Goal: Transaction & Acquisition: Purchase product/service

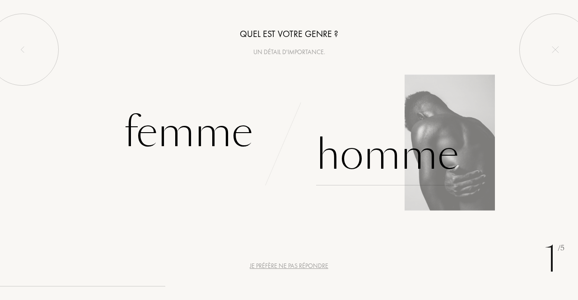
click at [368, 153] on div "Homme" at bounding box center [387, 155] width 143 height 61
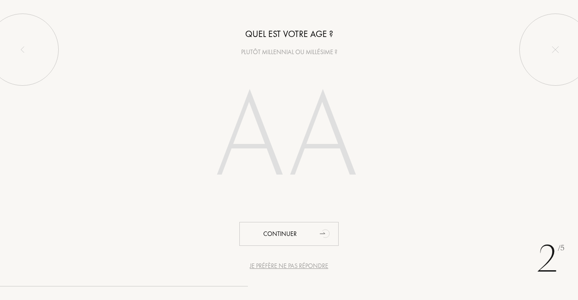
click at [266, 144] on input "number" at bounding box center [289, 139] width 194 height 156
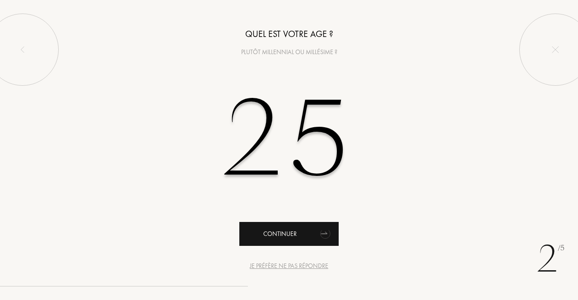
type input "25"
click at [282, 236] on div "Continuer" at bounding box center [288, 234] width 99 height 24
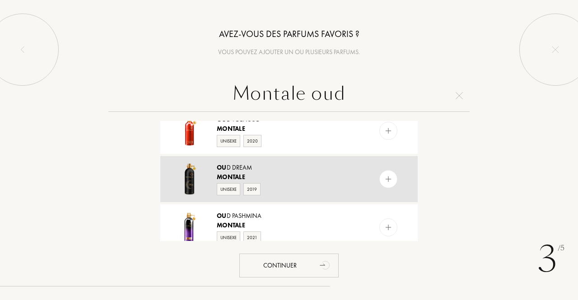
scroll to position [64, 0]
type input "Montale oud"
click at [391, 179] on img at bounding box center [388, 179] width 9 height 9
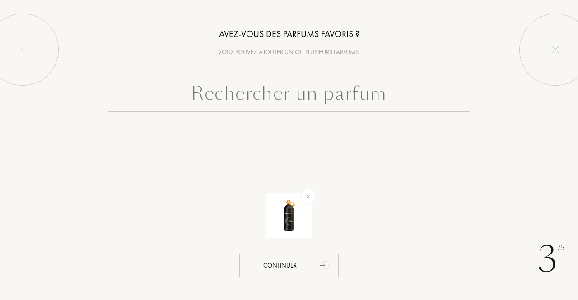
click at [307, 93] on input "text" at bounding box center [288, 95] width 361 height 33
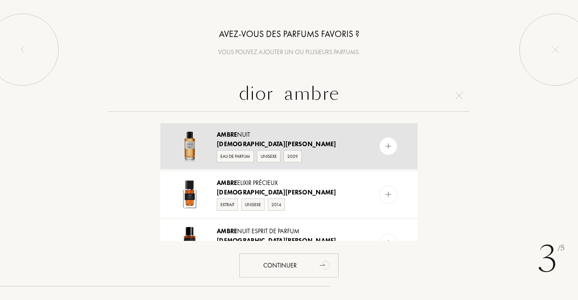
type input "dior ambre"
click at [208, 145] on div at bounding box center [189, 146] width 41 height 33
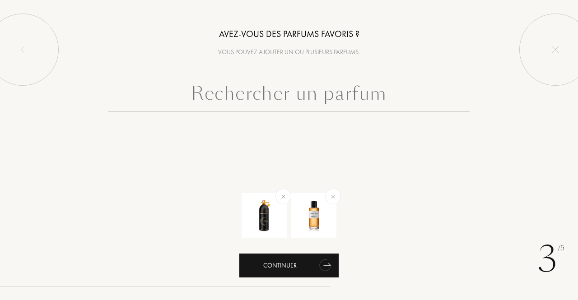
click at [281, 263] on div "Continuer" at bounding box center [288, 266] width 99 height 24
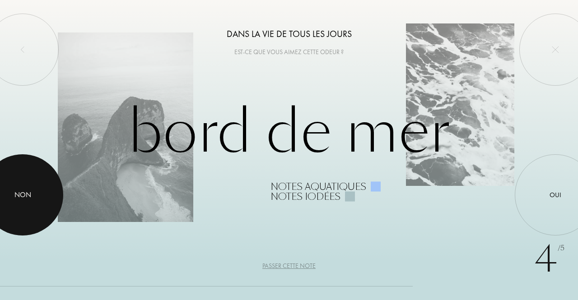
click at [16, 210] on div at bounding box center [22, 194] width 81 height 81
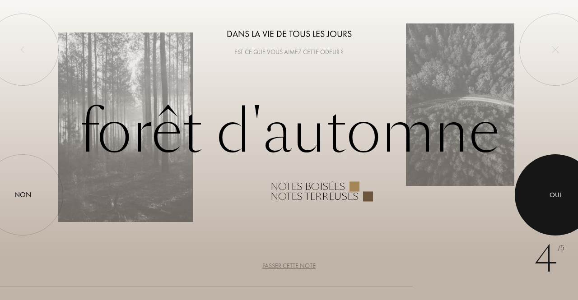
click at [546, 196] on div at bounding box center [555, 194] width 81 height 81
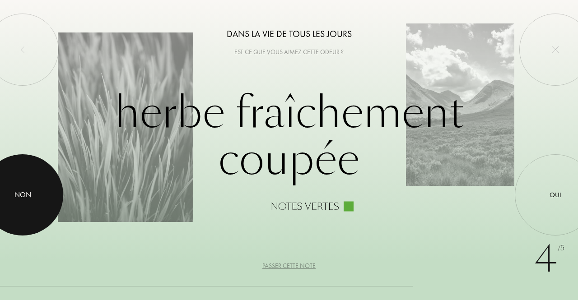
click at [14, 200] on div "Non" at bounding box center [22, 195] width 17 height 11
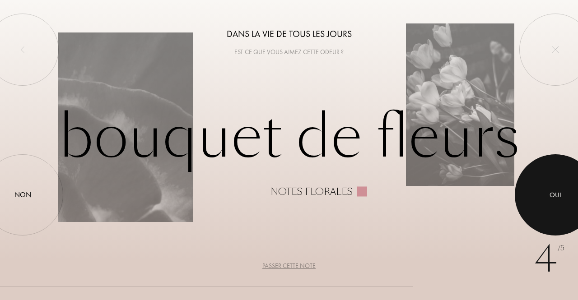
click at [551, 199] on div "Oui" at bounding box center [556, 195] width 12 height 10
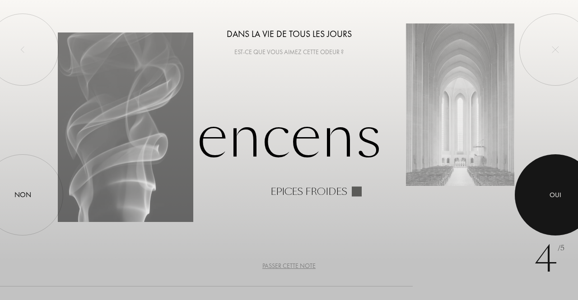
click at [557, 199] on div "Oui" at bounding box center [556, 195] width 12 height 10
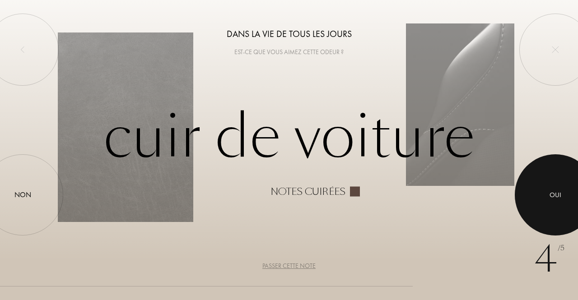
click at [555, 196] on div "Oui" at bounding box center [556, 195] width 12 height 10
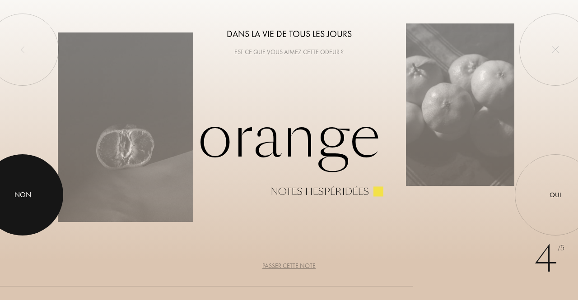
click at [18, 192] on div "Non" at bounding box center [22, 195] width 17 height 11
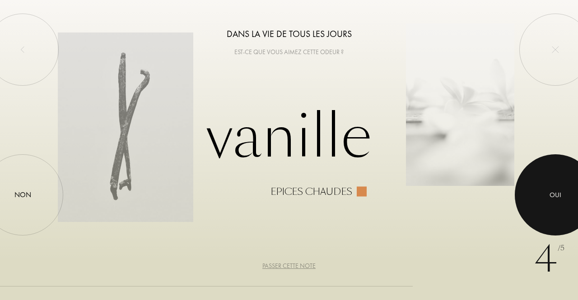
click at [573, 207] on div at bounding box center [555, 194] width 81 height 81
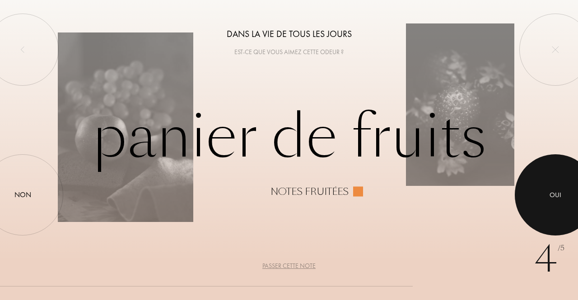
click at [553, 209] on div at bounding box center [555, 194] width 81 height 81
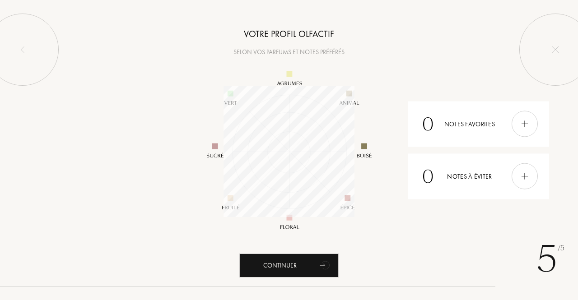
scroll to position [131, 131]
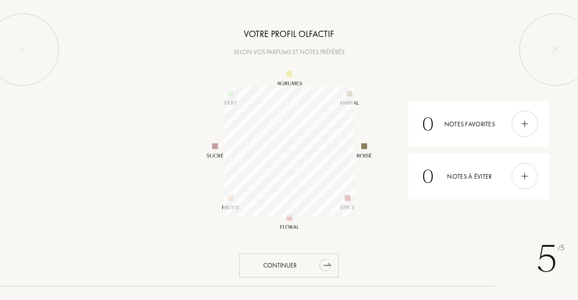
click at [288, 269] on div "Continuer" at bounding box center [288, 266] width 99 height 24
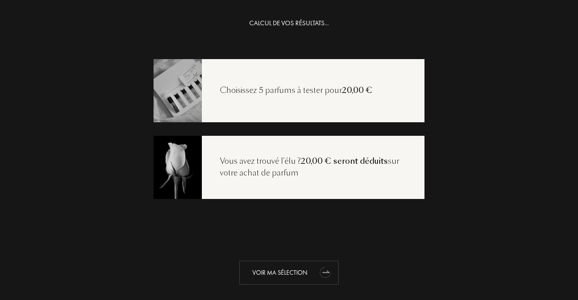
click at [284, 270] on div "Voir ma sélection" at bounding box center [288, 273] width 99 height 24
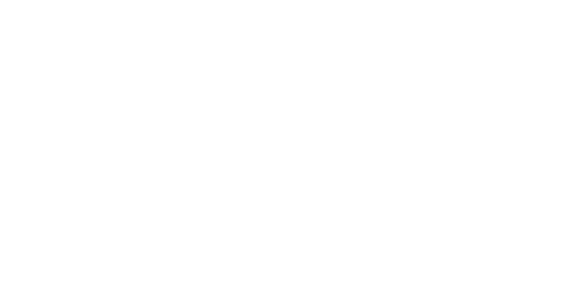
select select "BE"
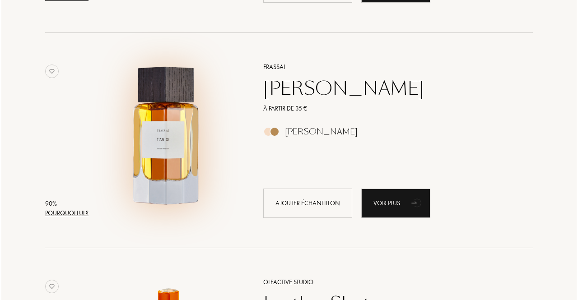
scroll to position [975, 0]
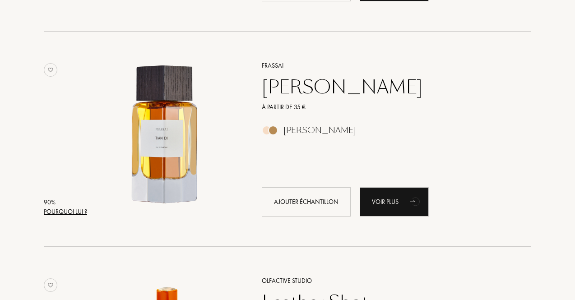
click at [54, 210] on div "Pourquoi lui ?" at bounding box center [65, 211] width 43 height 9
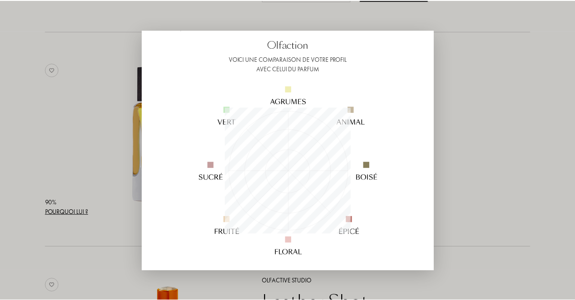
scroll to position [50, 0]
click at [519, 145] on div at bounding box center [289, 150] width 578 height 300
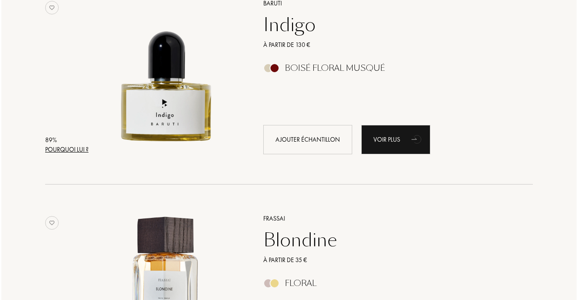
scroll to position [1469, 0]
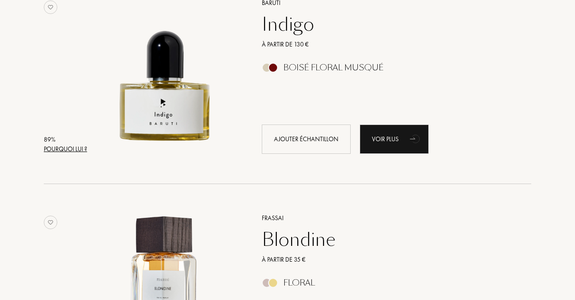
click at [76, 145] on div "Pourquoi lui ?" at bounding box center [65, 148] width 43 height 9
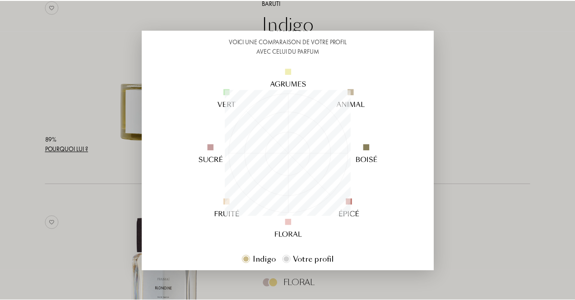
scroll to position [70, 0]
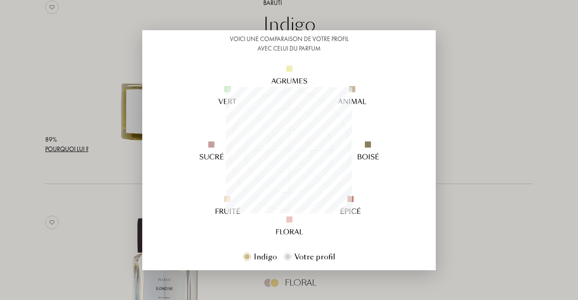
click at [509, 139] on div at bounding box center [289, 150] width 578 height 300
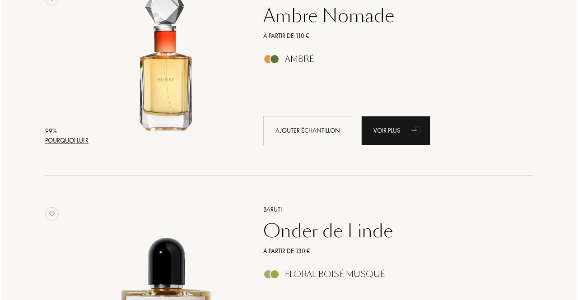
scroll to position [174, 0]
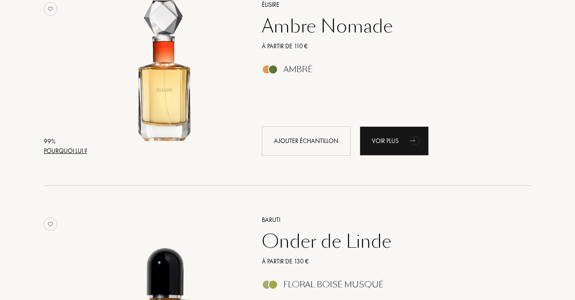
click at [57, 145] on div "99 %" at bounding box center [65, 141] width 43 height 9
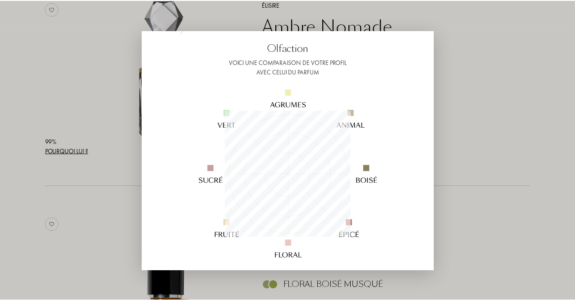
scroll to position [48, 0]
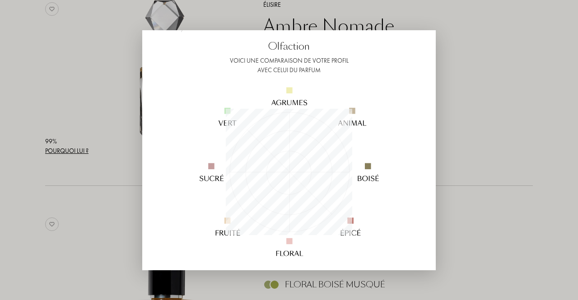
click at [489, 129] on div at bounding box center [289, 150] width 578 height 300
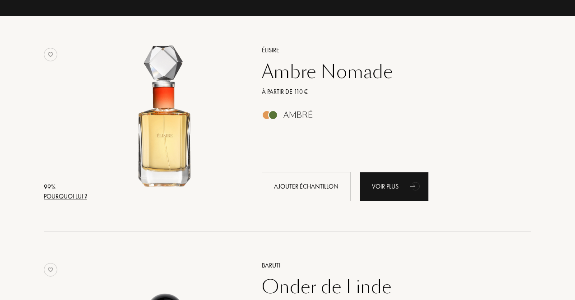
scroll to position [129, 0]
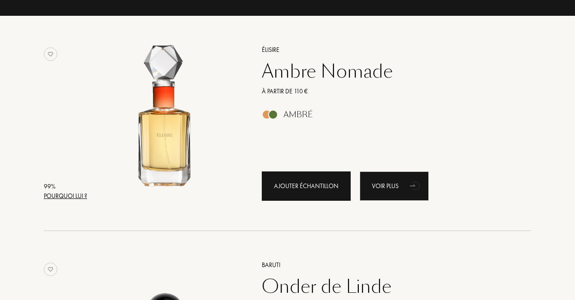
click at [287, 195] on div "Ajouter échantillon" at bounding box center [306, 186] width 89 height 29
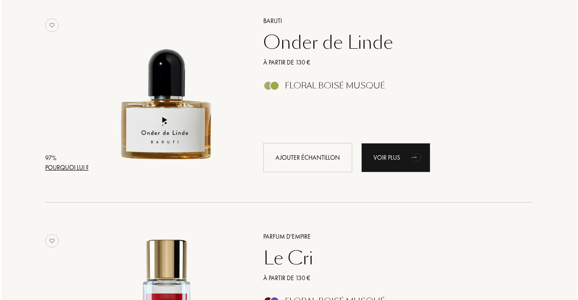
scroll to position [373, 0]
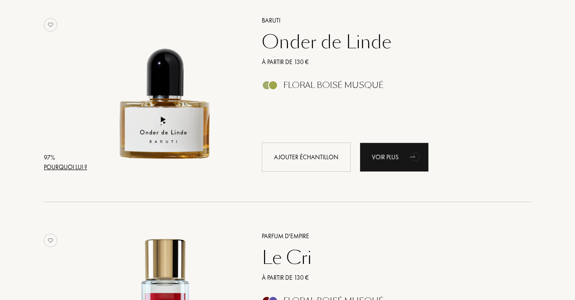
click at [70, 166] on div "Pourquoi lui ?" at bounding box center [65, 167] width 43 height 9
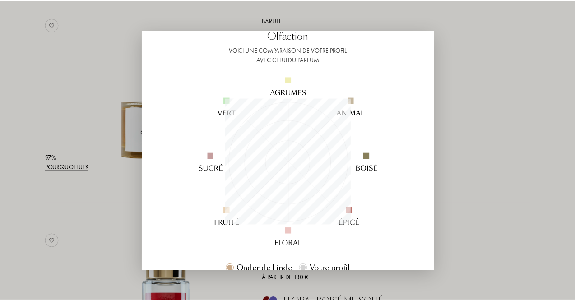
scroll to position [59, 0]
click at [477, 135] on div at bounding box center [289, 150] width 578 height 300
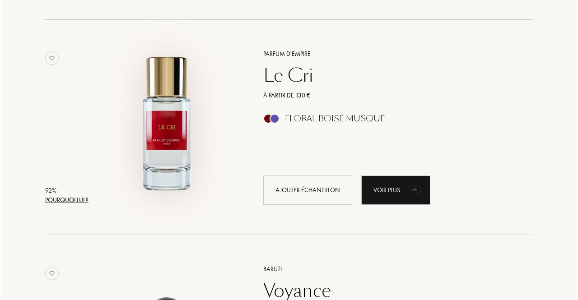
scroll to position [556, 0]
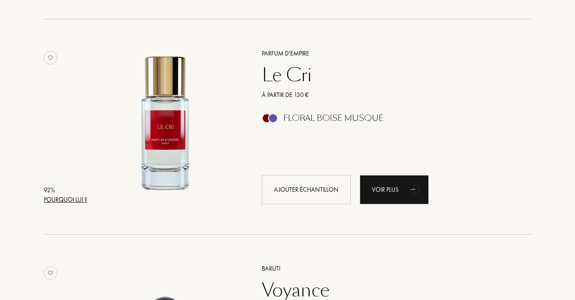
click at [62, 205] on div "92 % Pourquoi lui ? Parfum d'Empire Le Cri À partir de 130 € Floral Boisé Musqu…" at bounding box center [288, 136] width 488 height 198
click at [69, 199] on div "Pourquoi lui ?" at bounding box center [65, 199] width 43 height 9
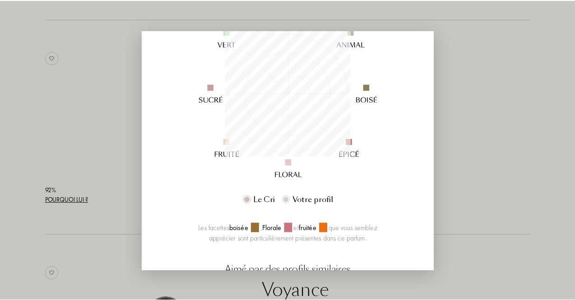
scroll to position [129, 0]
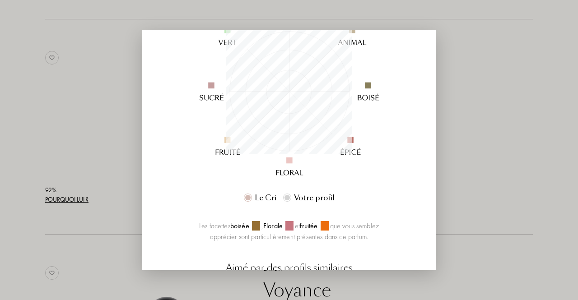
click at [477, 121] on div at bounding box center [289, 150] width 578 height 300
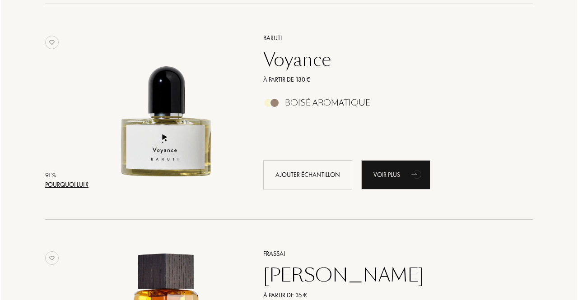
scroll to position [787, 0]
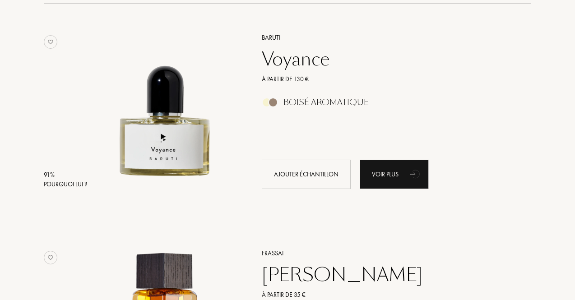
click at [63, 180] on div "Pourquoi lui ?" at bounding box center [65, 184] width 43 height 9
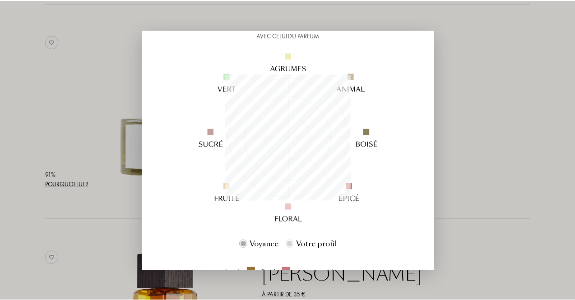
scroll to position [86, 0]
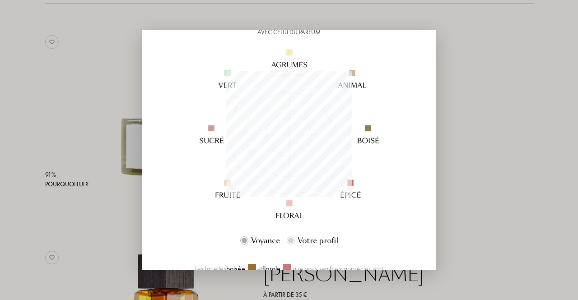
click at [462, 129] on div at bounding box center [289, 150] width 578 height 300
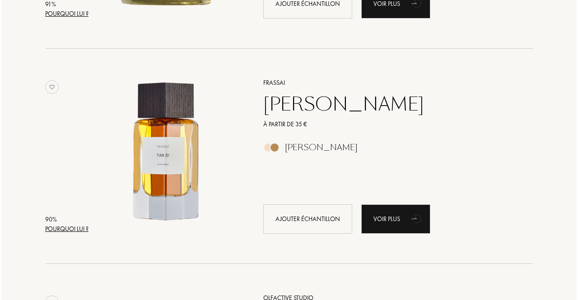
scroll to position [984, 0]
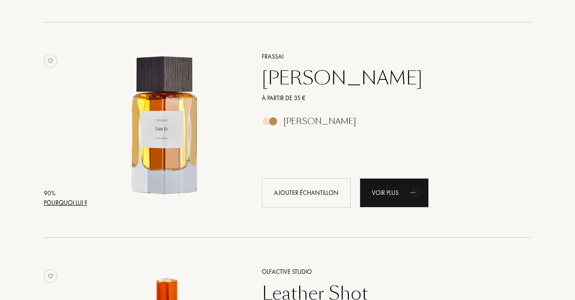
click at [67, 202] on div "Pourquoi lui ?" at bounding box center [65, 202] width 43 height 9
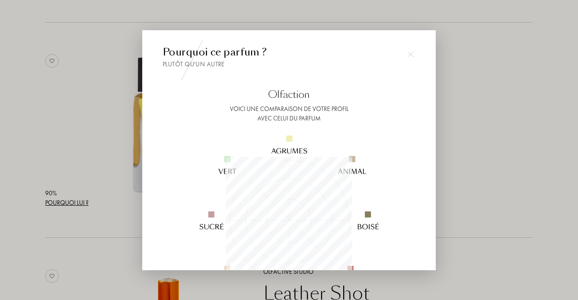
scroll to position [91, 0]
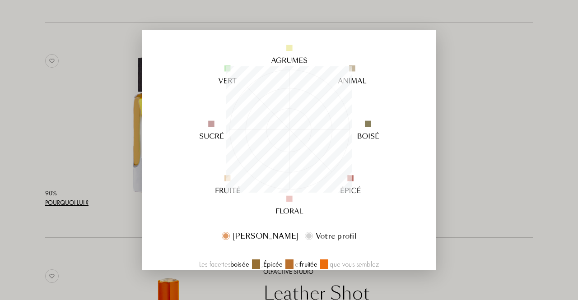
click at [500, 136] on div at bounding box center [289, 150] width 578 height 300
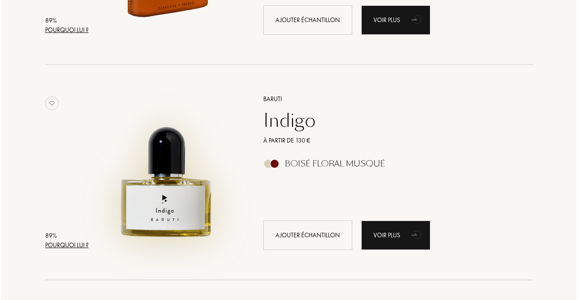
scroll to position [1426, 0]
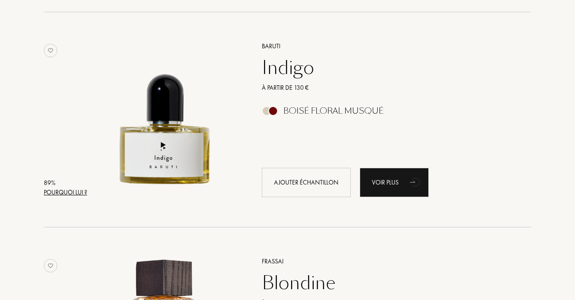
click at [73, 194] on div "Pourquoi lui ?" at bounding box center [65, 192] width 43 height 9
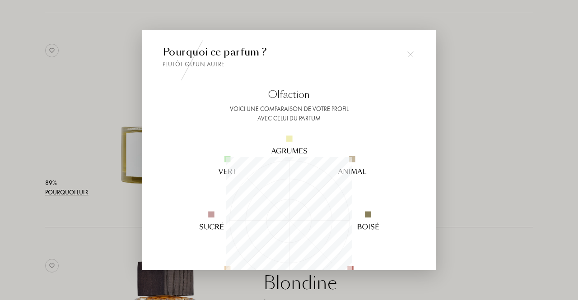
scroll to position [0, 0]
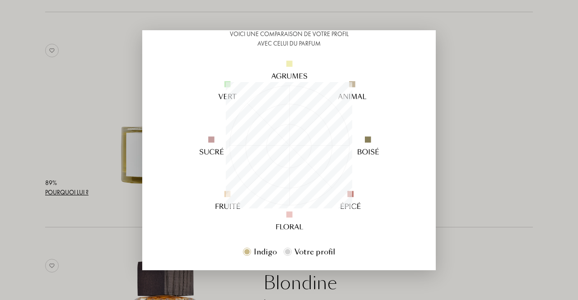
click at [466, 134] on div at bounding box center [289, 150] width 578 height 300
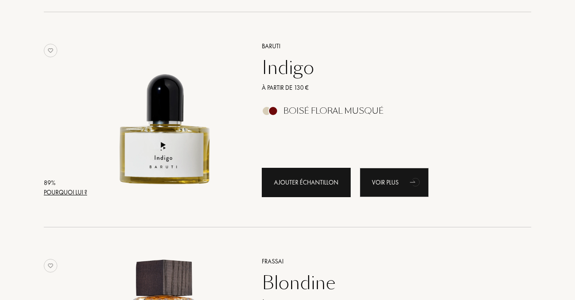
click at [310, 190] on div "Ajouter échantillon" at bounding box center [306, 182] width 89 height 29
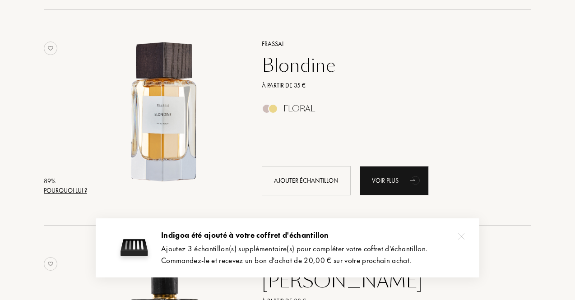
click at [74, 189] on div "Pourquoi lui ?" at bounding box center [65, 190] width 43 height 9
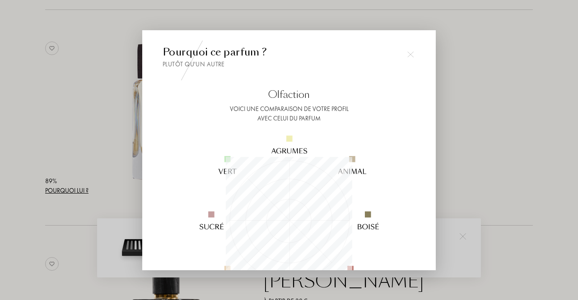
scroll to position [451421, 451421]
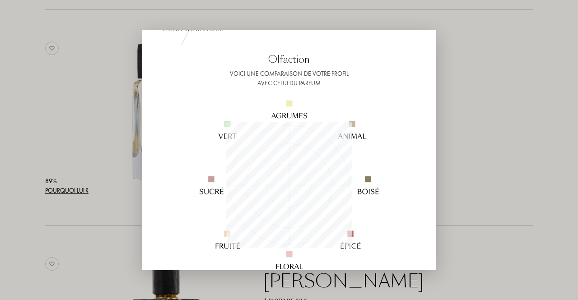
click at [491, 146] on div at bounding box center [289, 150] width 578 height 300
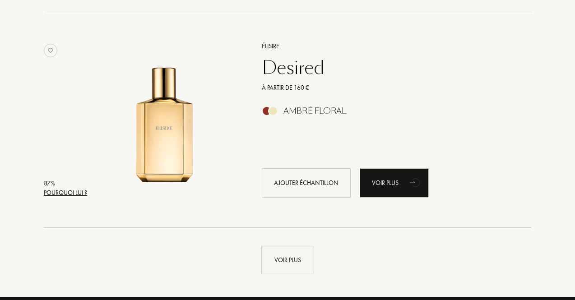
click at [64, 192] on div "Pourquoi lui ?" at bounding box center [65, 192] width 43 height 9
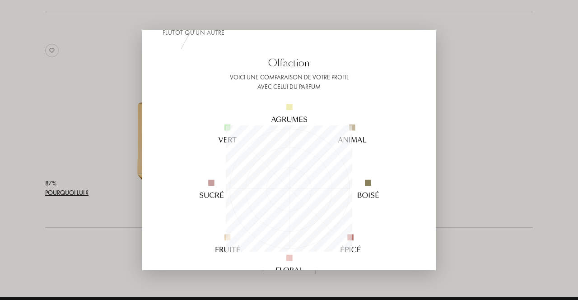
click at [474, 160] on div at bounding box center [289, 150] width 578 height 300
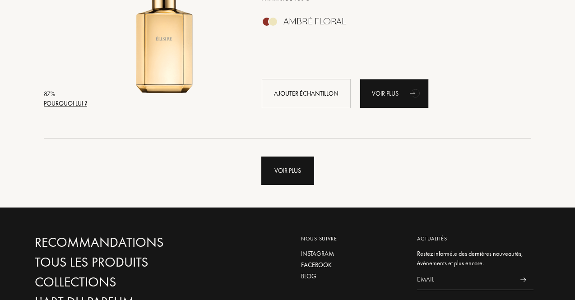
click at [292, 177] on div "Voir plus" at bounding box center [287, 171] width 53 height 28
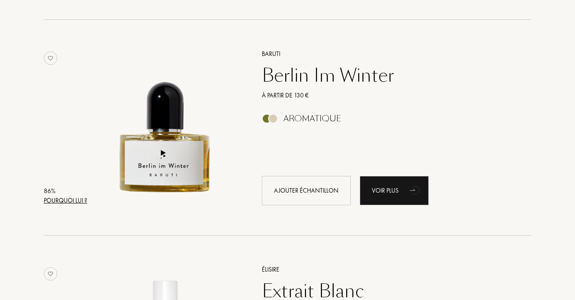
click at [73, 200] on div "Pourquoi lui ?" at bounding box center [65, 200] width 43 height 9
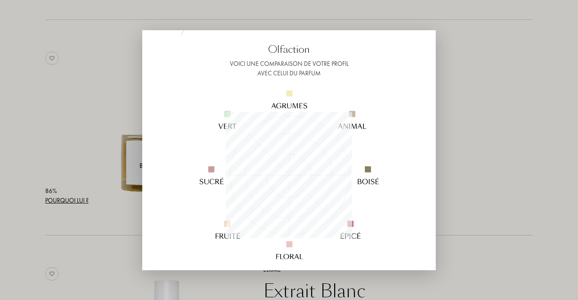
click at [513, 167] on div at bounding box center [289, 150] width 578 height 300
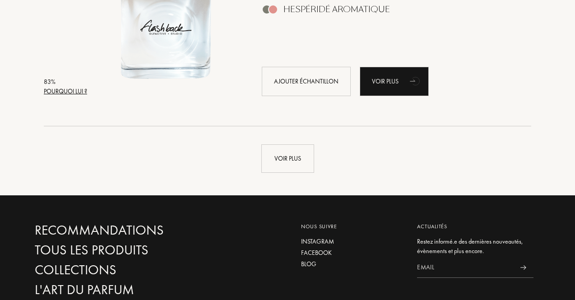
scroll to position [4326, 0]
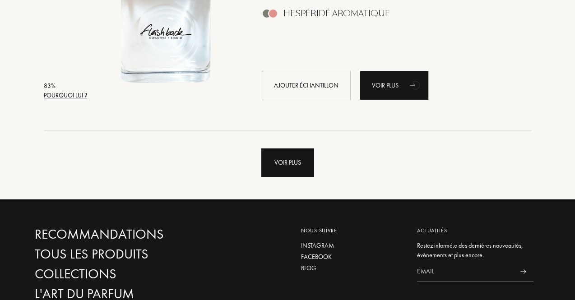
click at [272, 150] on div "Voir plus" at bounding box center [287, 163] width 53 height 28
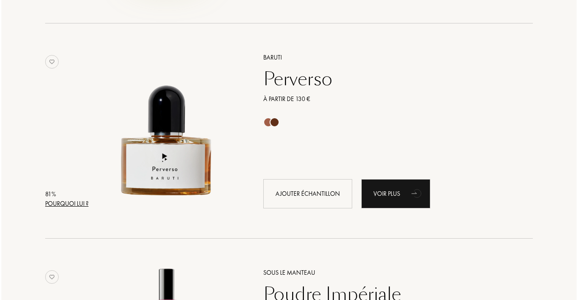
scroll to position [5295, 0]
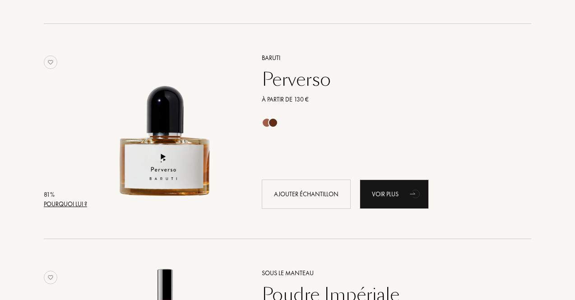
click at [54, 206] on div "Pourquoi lui ?" at bounding box center [65, 204] width 43 height 9
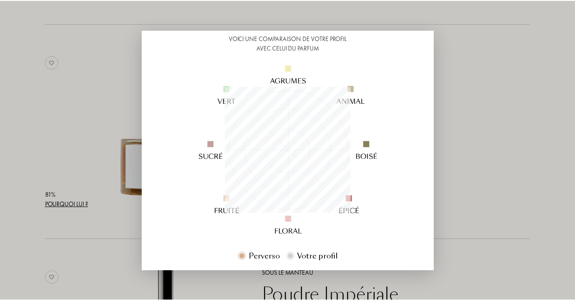
scroll to position [71, 0]
click at [505, 138] on div at bounding box center [289, 150] width 578 height 300
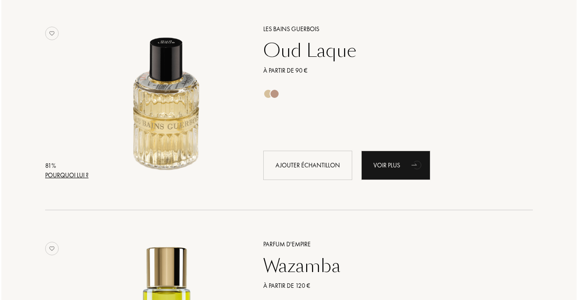
scroll to position [5759, 0]
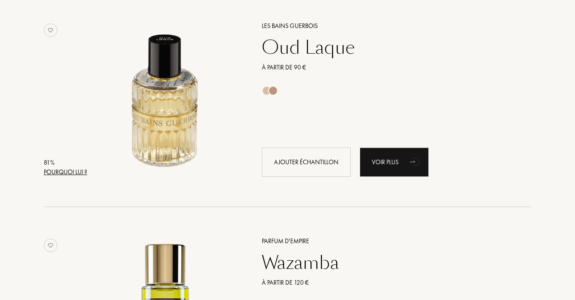
click at [67, 172] on div "Pourquoi lui ?" at bounding box center [65, 172] width 43 height 9
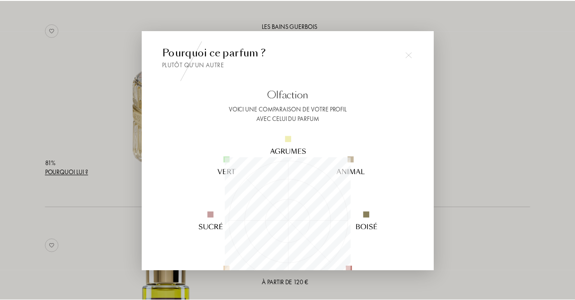
scroll to position [46, 0]
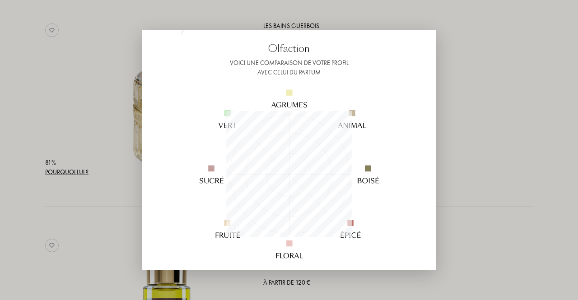
click at [88, 131] on div at bounding box center [289, 150] width 578 height 300
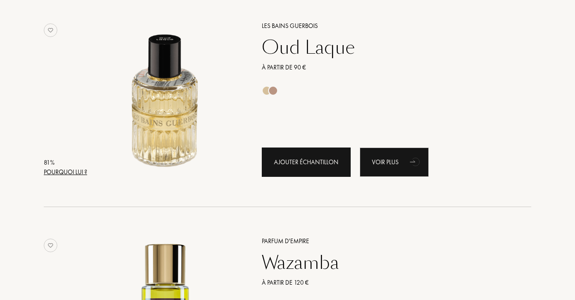
click at [303, 169] on div "Ajouter échantillon" at bounding box center [306, 162] width 89 height 29
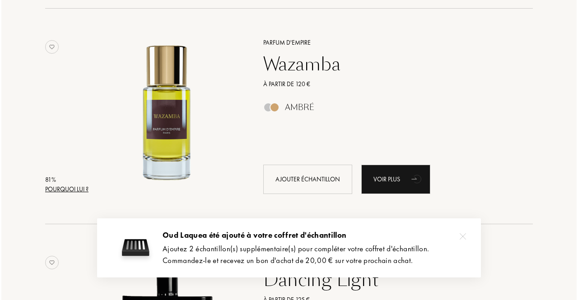
scroll to position [5966, 0]
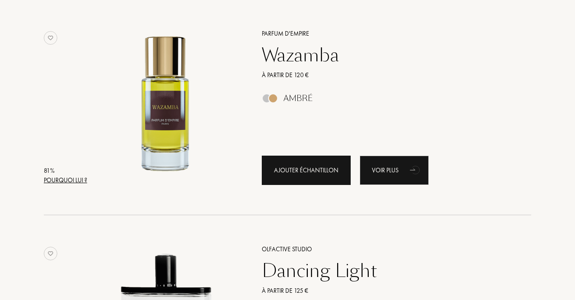
click at [299, 174] on div "Ajouter échantillon" at bounding box center [306, 170] width 89 height 29
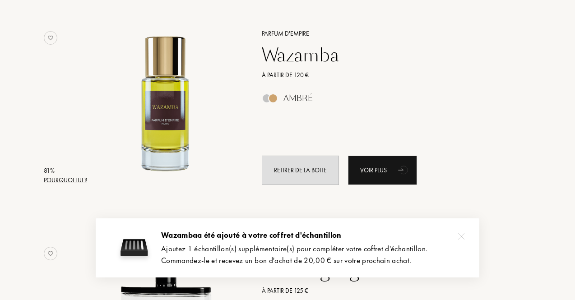
click at [72, 172] on div "81 %" at bounding box center [65, 170] width 43 height 9
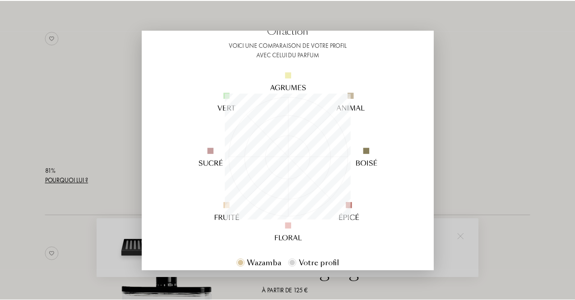
scroll to position [64, 0]
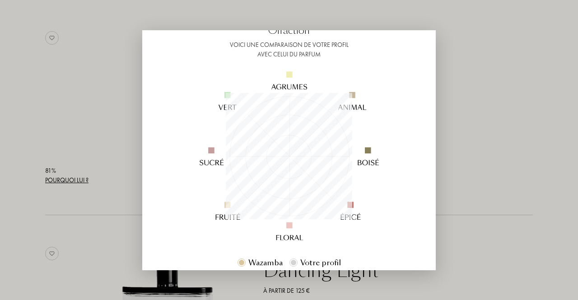
click at [511, 150] on div at bounding box center [289, 150] width 578 height 300
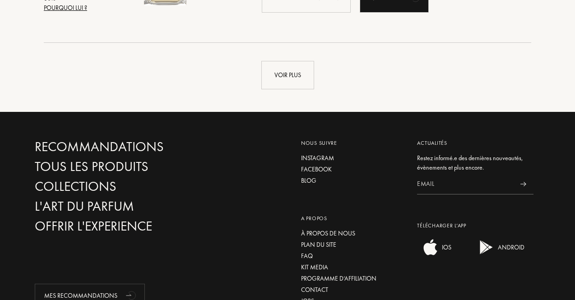
scroll to position [6424, 0]
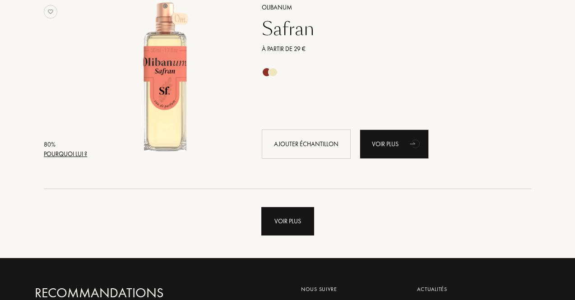
click at [288, 214] on div "Voir plus" at bounding box center [287, 221] width 53 height 28
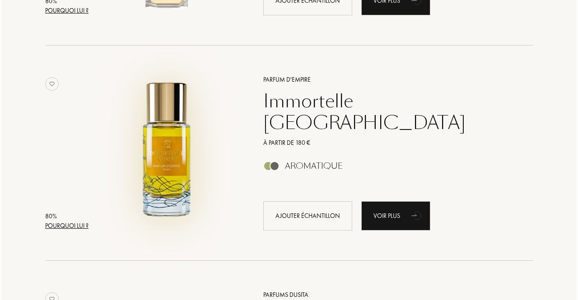
scroll to position [6582, 0]
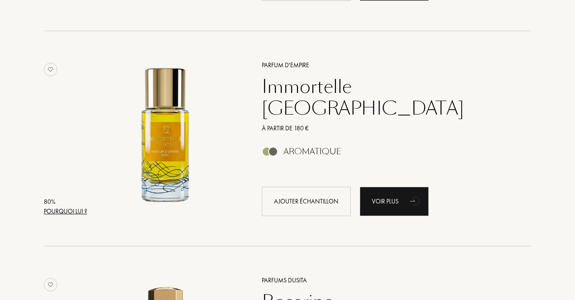
click at [80, 210] on div "Pourquoi lui ?" at bounding box center [65, 211] width 43 height 9
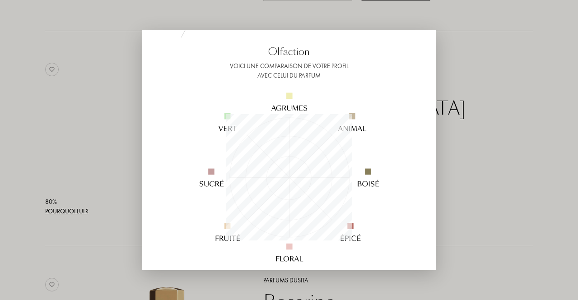
scroll to position [43, 0]
click at [479, 177] on div at bounding box center [289, 150] width 578 height 300
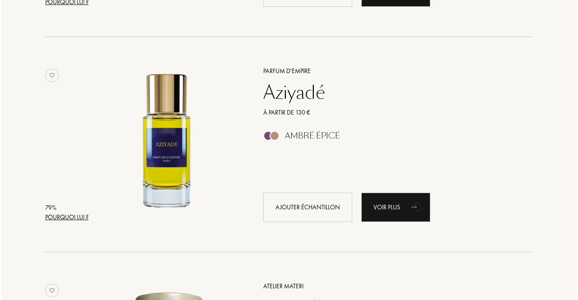
scroll to position [7470, 0]
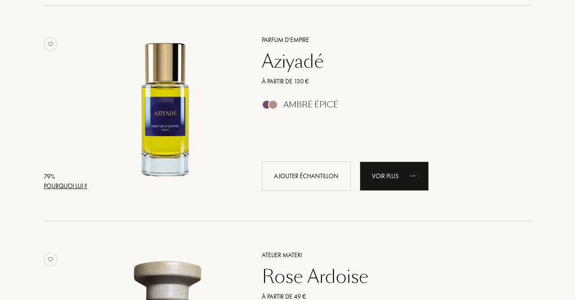
click at [69, 182] on div "Pourquoi lui ?" at bounding box center [65, 186] width 43 height 9
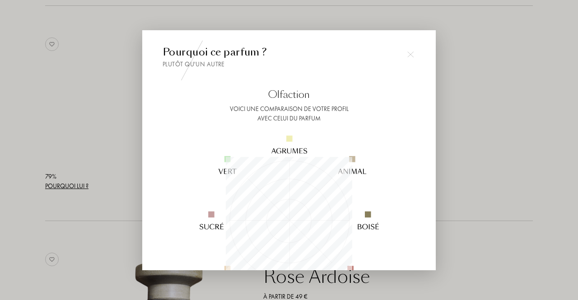
scroll to position [126, 126]
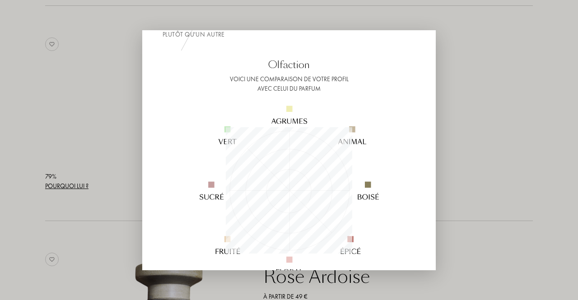
click at [142, 143] on div at bounding box center [289, 150] width 578 height 300
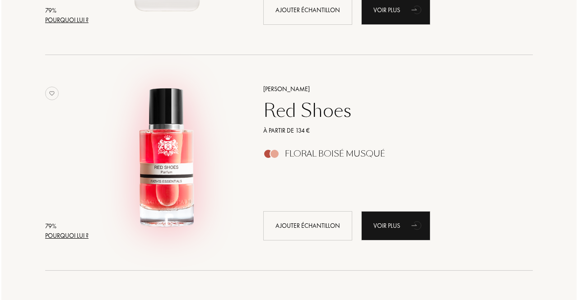
scroll to position [8067, 0]
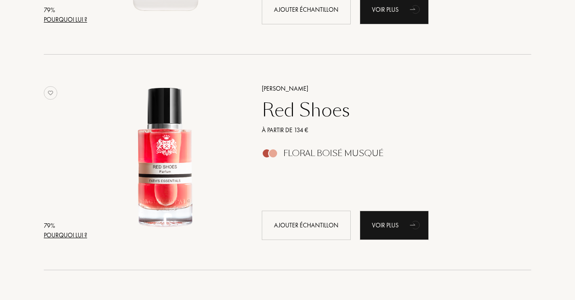
click at [51, 235] on div "Pourquoi lui ?" at bounding box center [65, 235] width 43 height 9
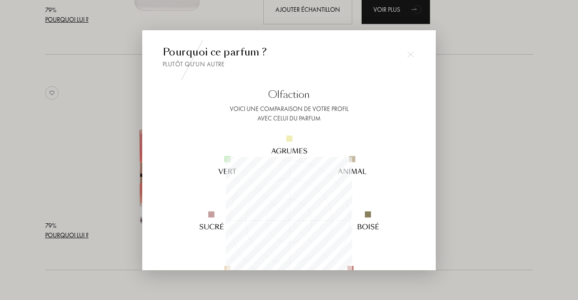
scroll to position [36, 0]
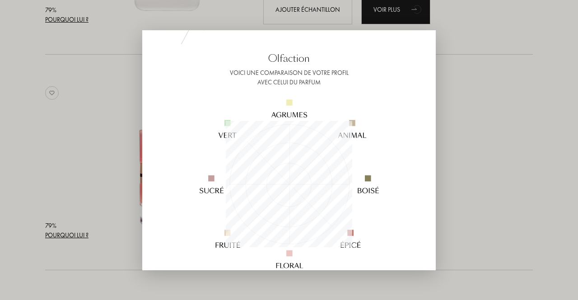
click at [98, 144] on div at bounding box center [289, 150] width 578 height 300
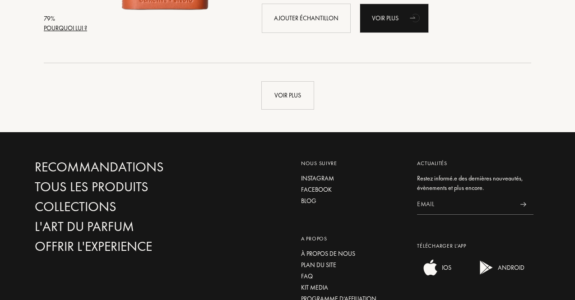
scroll to position [8671, 0]
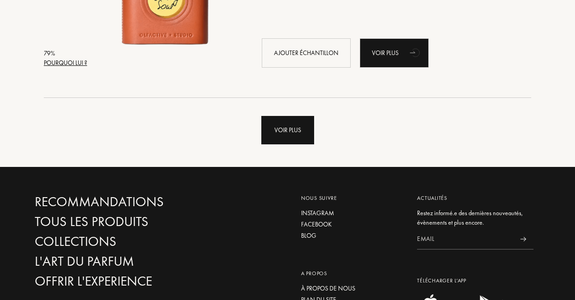
click at [277, 126] on div "Voir plus" at bounding box center [287, 130] width 53 height 28
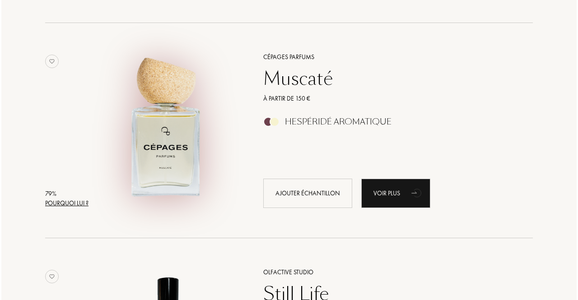
scroll to position [8747, 0]
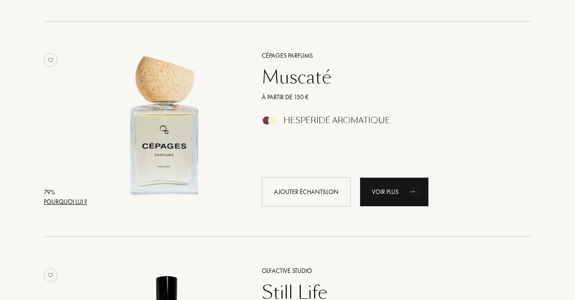
click at [75, 204] on div "Pourquoi lui ?" at bounding box center [65, 201] width 43 height 9
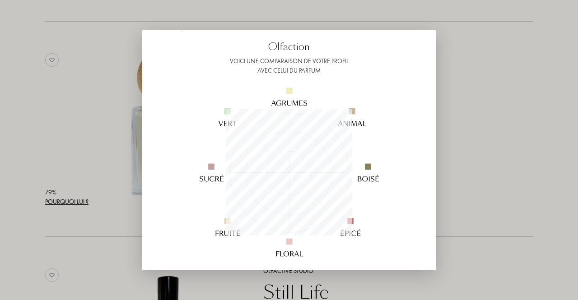
scroll to position [49, 0]
click at [136, 139] on div at bounding box center [289, 150] width 578 height 300
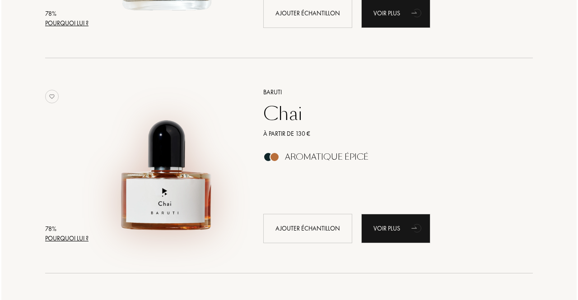
scroll to position [9201, 0]
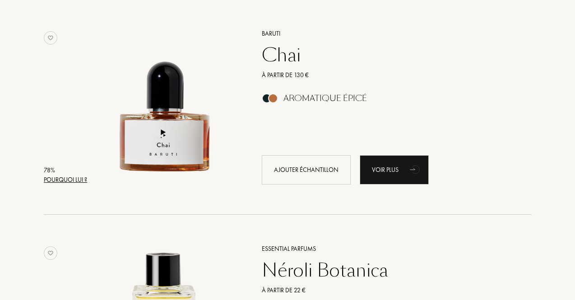
click at [72, 180] on div "Pourquoi lui ?" at bounding box center [65, 179] width 43 height 9
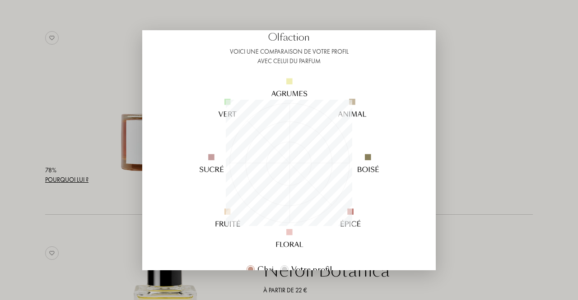
scroll to position [58, 0]
click at [83, 114] on div at bounding box center [289, 150] width 578 height 300
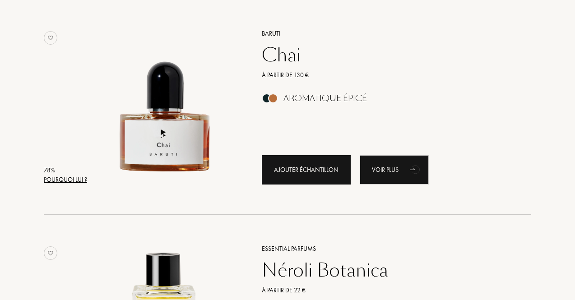
click at [296, 172] on div "Ajouter échantillon" at bounding box center [306, 169] width 89 height 29
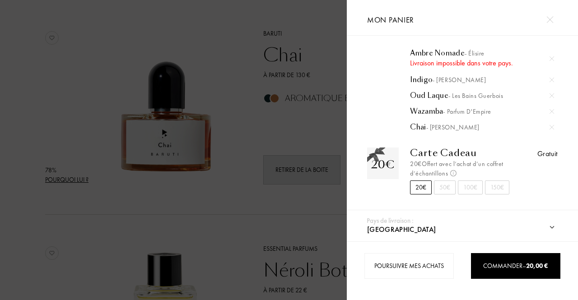
scroll to position [54, 0]
click at [445, 182] on div "50€" at bounding box center [445, 186] width 22 height 14
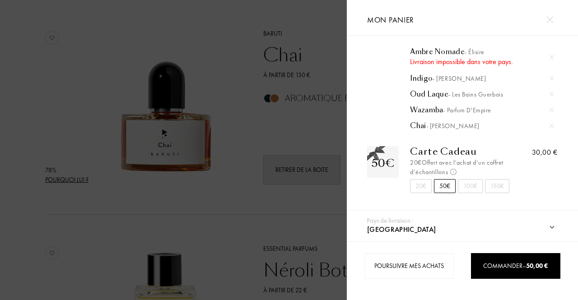
click at [422, 184] on div "20€" at bounding box center [421, 186] width 22 height 14
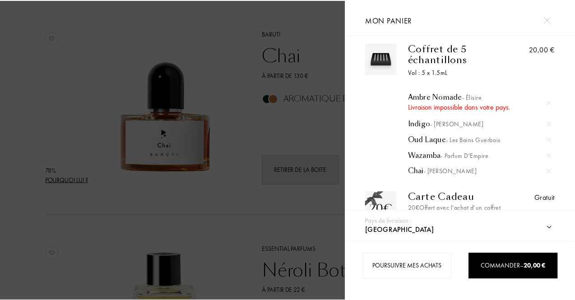
scroll to position [8, 0]
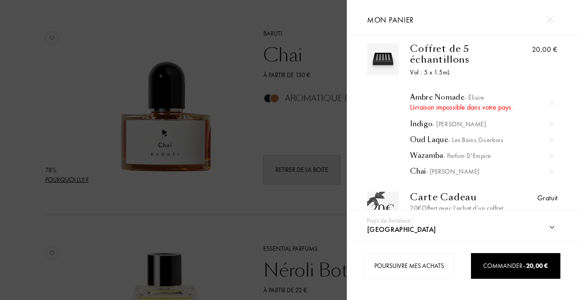
click at [550, 101] on img at bounding box center [552, 103] width 5 height 5
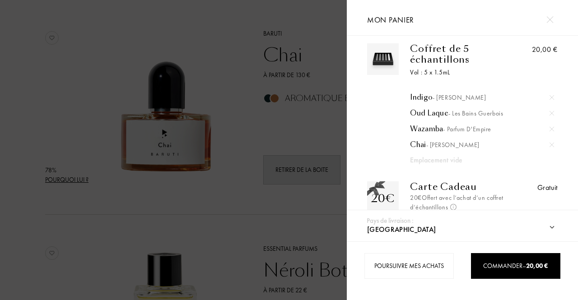
click at [91, 81] on div at bounding box center [173, 150] width 347 height 300
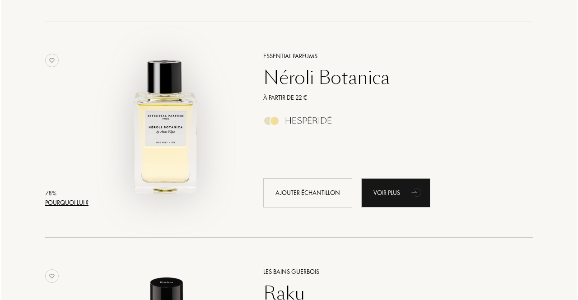
scroll to position [9393, 0]
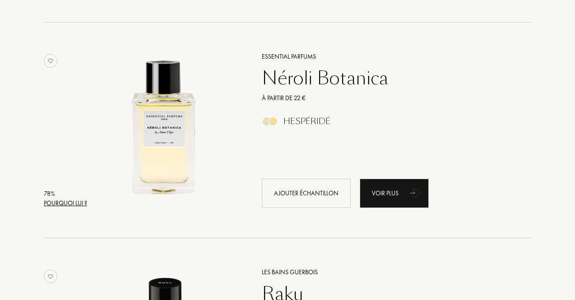
click at [48, 202] on div "Pourquoi lui ?" at bounding box center [65, 203] width 43 height 9
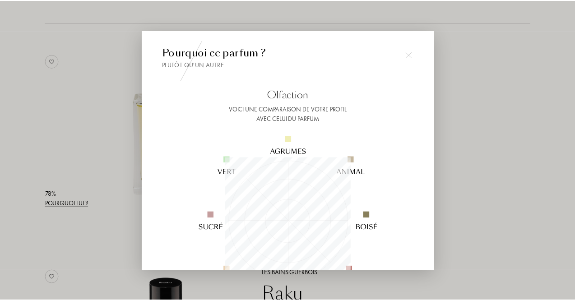
scroll to position [126, 126]
click at [126, 161] on div at bounding box center [289, 150] width 578 height 300
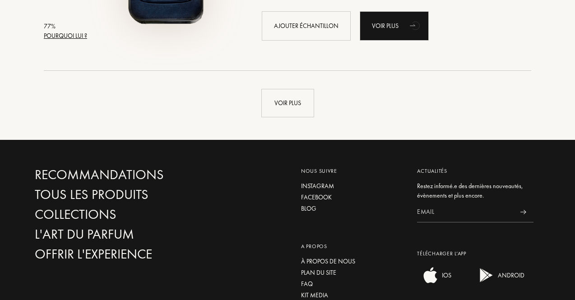
scroll to position [10908, 0]
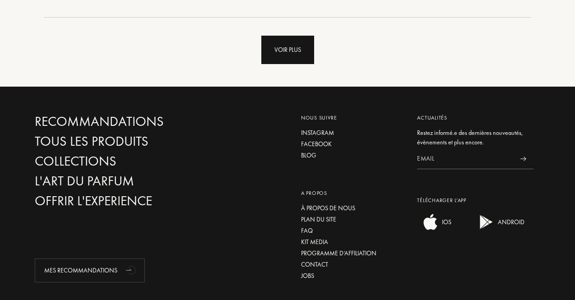
click at [286, 45] on div "Voir plus" at bounding box center [287, 50] width 53 height 28
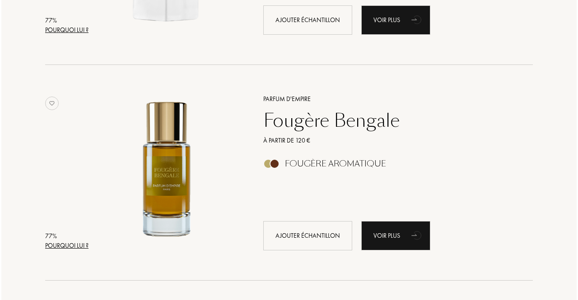
scroll to position [11116, 0]
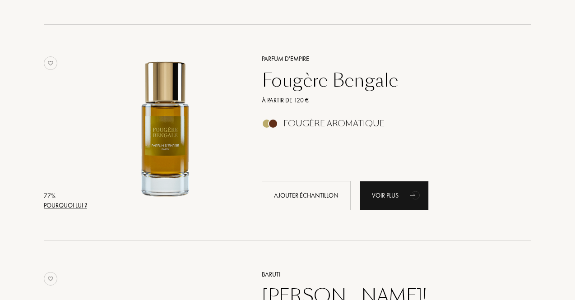
click at [80, 203] on div "Pourquoi lui ?" at bounding box center [65, 205] width 43 height 9
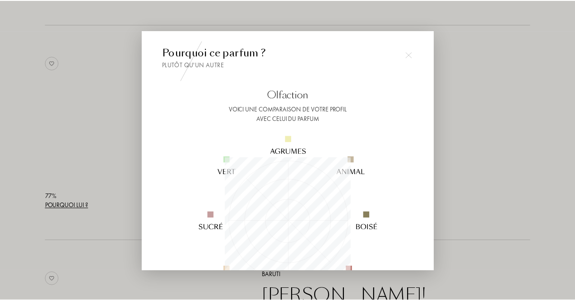
scroll to position [14, 0]
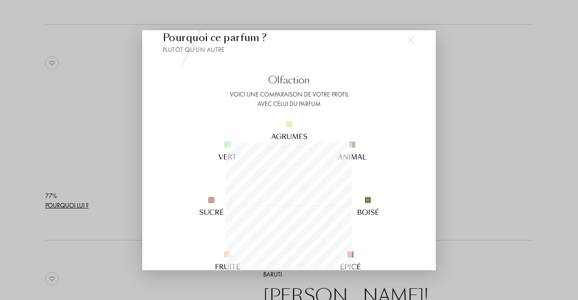
click at [124, 121] on div at bounding box center [289, 150] width 578 height 300
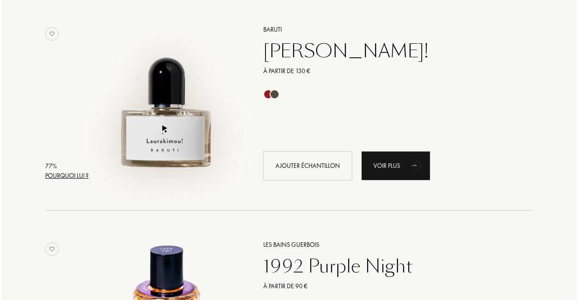
scroll to position [11384, 0]
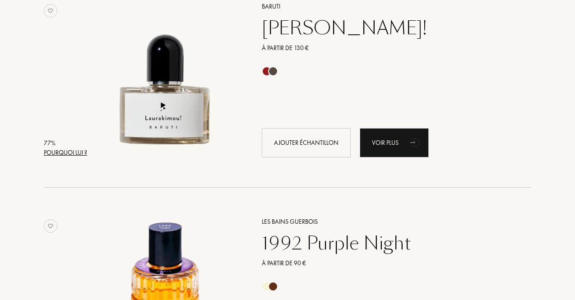
click at [78, 150] on div "Pourquoi lui ?" at bounding box center [65, 152] width 43 height 9
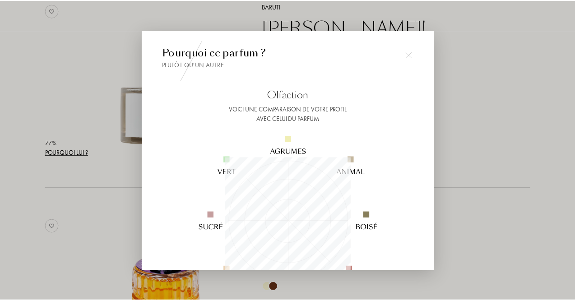
scroll to position [126, 126]
click at [77, 117] on div at bounding box center [289, 150] width 578 height 300
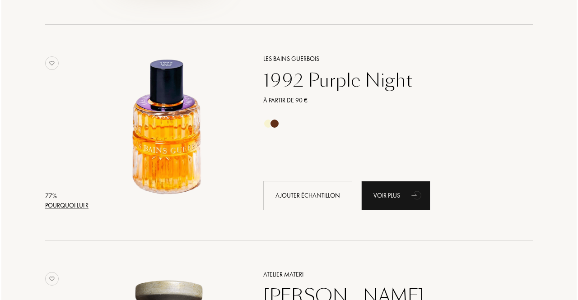
scroll to position [11566, 0]
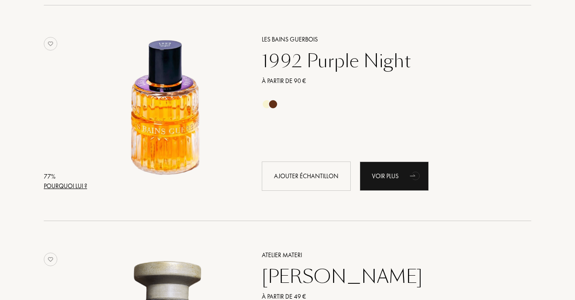
click at [74, 182] on div "Pourquoi lui ?" at bounding box center [65, 186] width 43 height 9
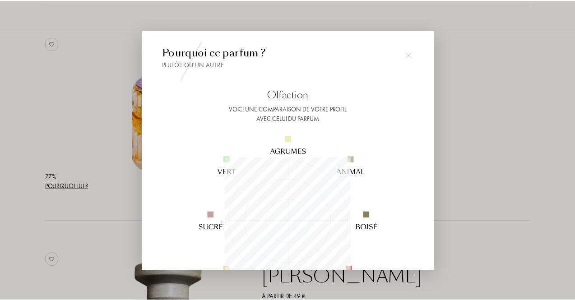
scroll to position [126, 126]
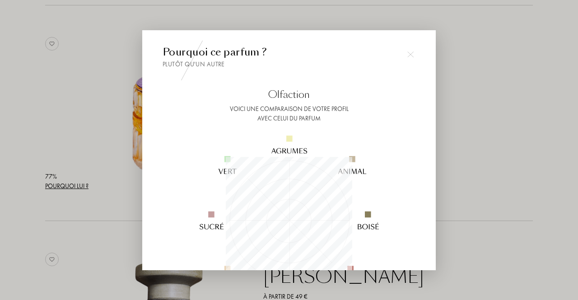
click at [98, 118] on div at bounding box center [289, 150] width 578 height 300
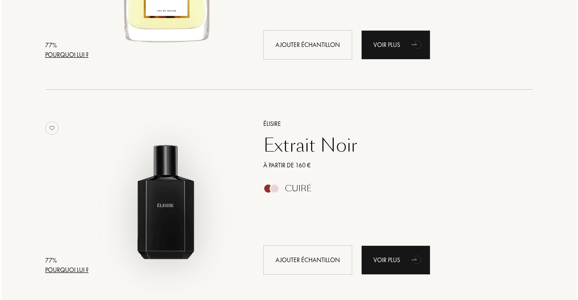
scroll to position [12648, 0]
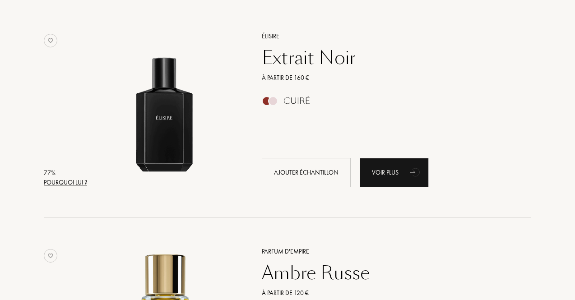
click at [70, 181] on div "Pourquoi lui ?" at bounding box center [65, 182] width 43 height 9
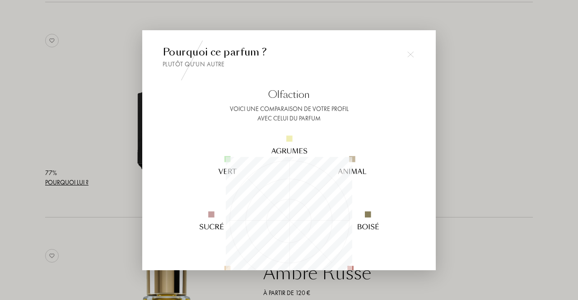
scroll to position [126, 126]
click at [68, 96] on div at bounding box center [289, 150] width 578 height 300
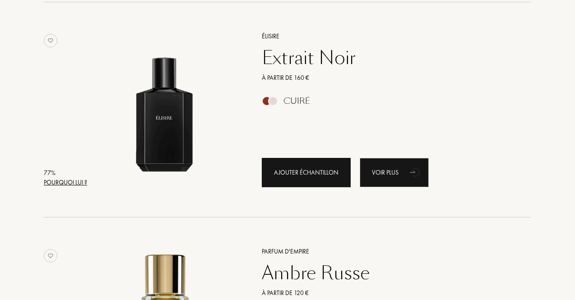
click at [309, 169] on div "Ajouter échantillon" at bounding box center [306, 172] width 89 height 29
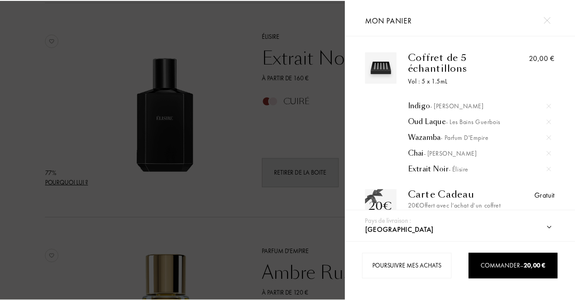
scroll to position [43, 0]
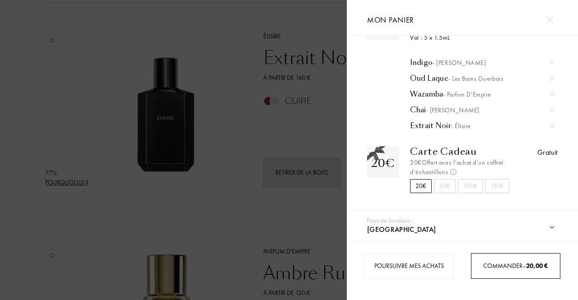
click at [489, 262] on span "Commander – 20,00 €" at bounding box center [515, 266] width 65 height 8
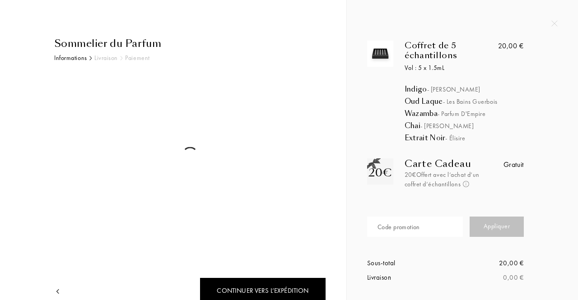
select select "BE"
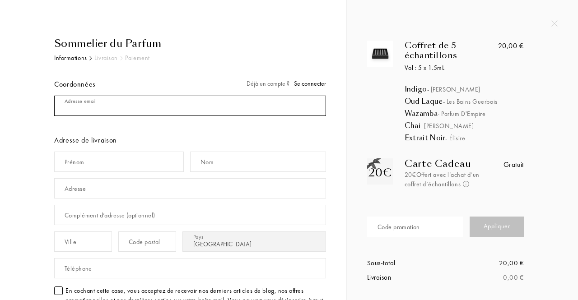
click at [161, 104] on input "mail" at bounding box center [190, 106] width 272 height 20
type input "calafabrizio@gmail.com"
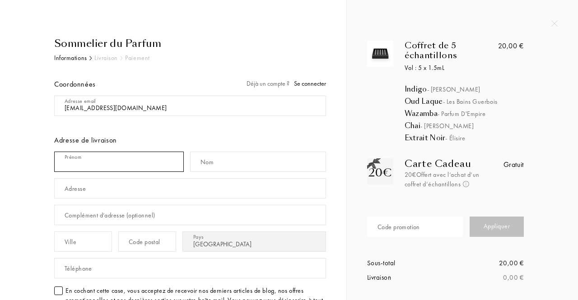
click at [94, 165] on input "text" at bounding box center [119, 162] width 130 height 20
type input "Fabrizio"
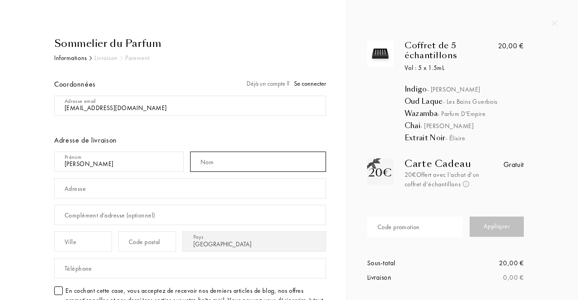
click at [227, 153] on input "text" at bounding box center [258, 162] width 136 height 20
type input "Cala"
click at [124, 196] on input "text" at bounding box center [190, 188] width 272 height 20
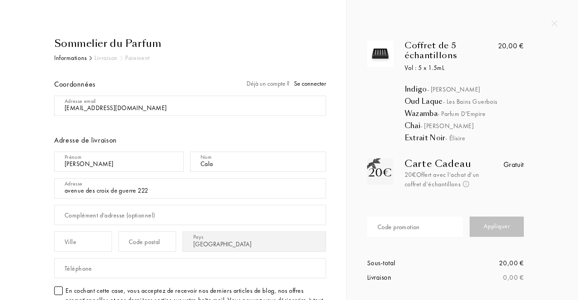
type input "avenue des croix de guerre 2224"
drag, startPoint x: 164, startPoint y: 187, endPoint x: 0, endPoint y: 190, distance: 164.4
click at [0, 190] on div "Sommelier du Parfum Informations Livraison Paiement Coordonnées Déjà un compte …" at bounding box center [173, 243] width 346 height 486
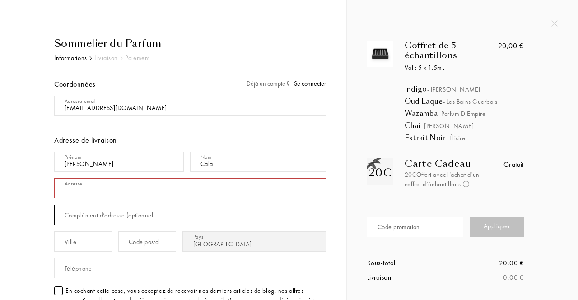
click at [77, 210] on div "Complément d’adresse (optionnel)" at bounding box center [190, 215] width 272 height 27
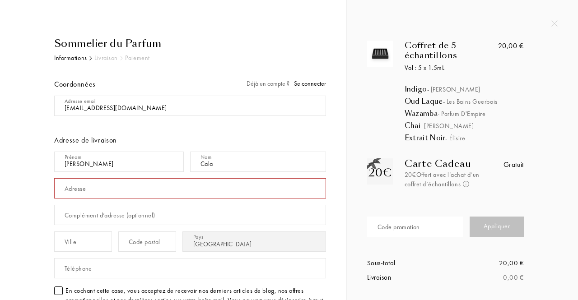
click at [72, 251] on div "Ville" at bounding box center [86, 241] width 64 height 27
click at [79, 238] on input "text" at bounding box center [83, 242] width 58 height 20
type input "Bruxelles"
click at [160, 238] on div "Code postal" at bounding box center [145, 242] width 32 height 9
type input "1120"
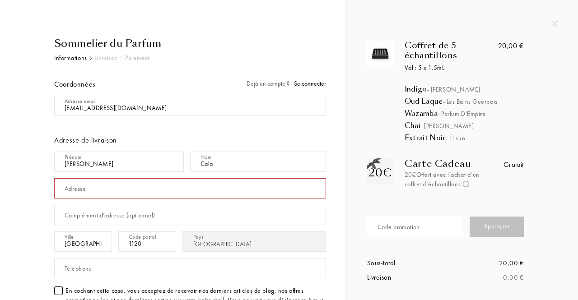
click at [74, 186] on div "Adresse" at bounding box center [75, 188] width 21 height 9
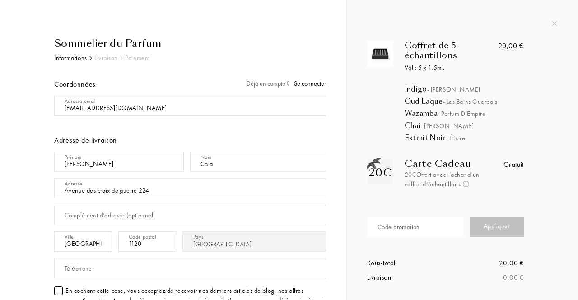
type input "Avenue des croix de guerre 224"
click at [70, 186] on div "Adresse" at bounding box center [74, 184] width 18 height 8
click at [36, 190] on div "Sommelier du Parfum Informations Livraison Paiement Coordonnées Déjà un compte …" at bounding box center [180, 261] width 292 height 450
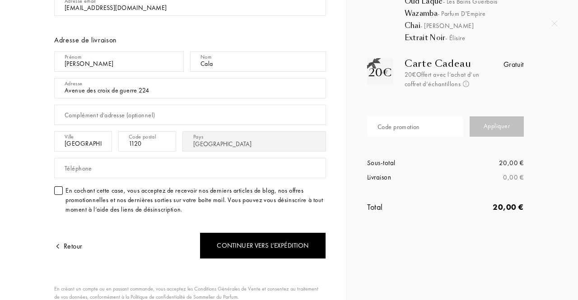
scroll to position [106, 0]
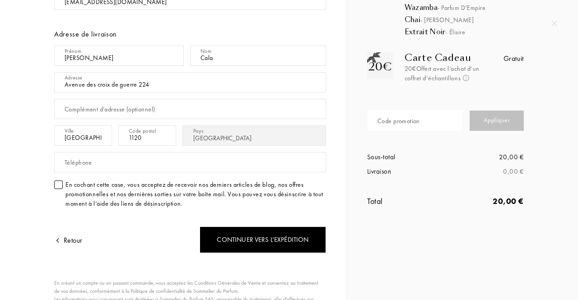
click at [89, 163] on div "Téléphone" at bounding box center [79, 162] width 28 height 9
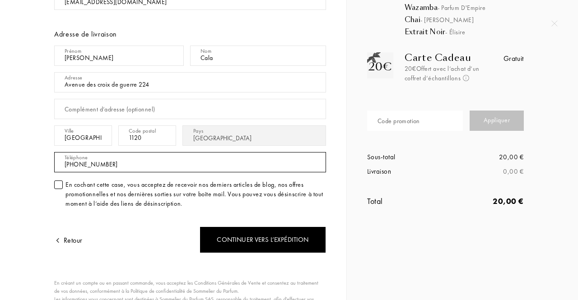
type input "+32485064775"
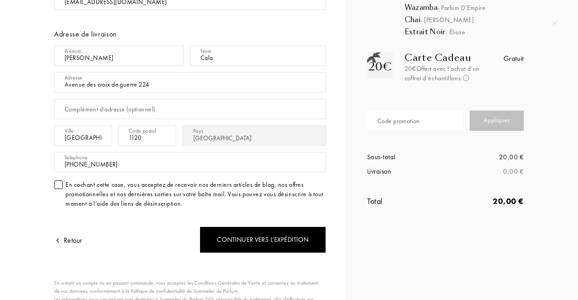
click at [24, 167] on div "Sommelier du Parfum Informations Livraison Paiement Coordonnées Déjà un compte …" at bounding box center [173, 155] width 306 height 450
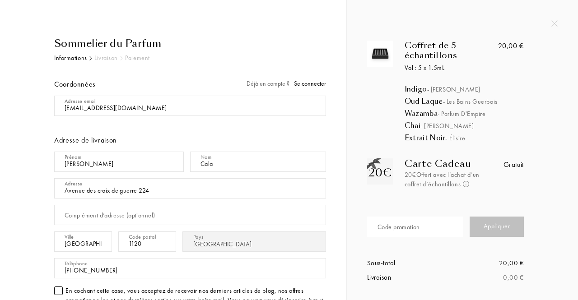
scroll to position [183, 0]
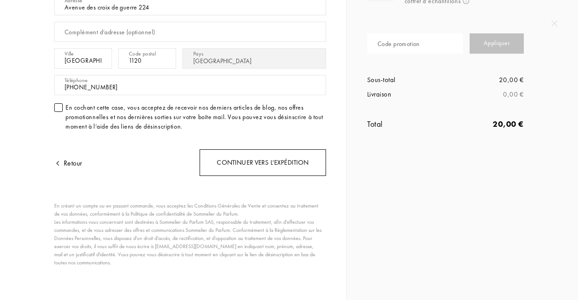
click at [228, 159] on div "Continuer vers l’expédition" at bounding box center [263, 162] width 126 height 27
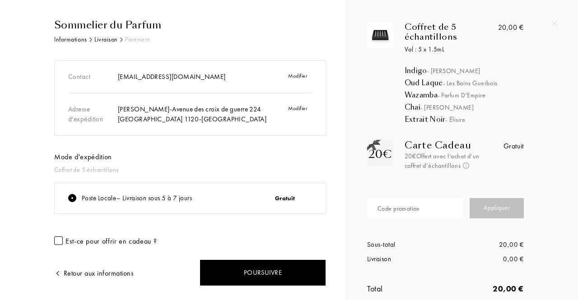
scroll to position [42, 0]
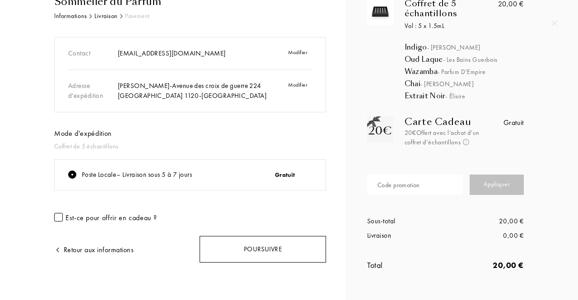
click at [259, 244] on div "Poursuivre" at bounding box center [263, 249] width 126 height 27
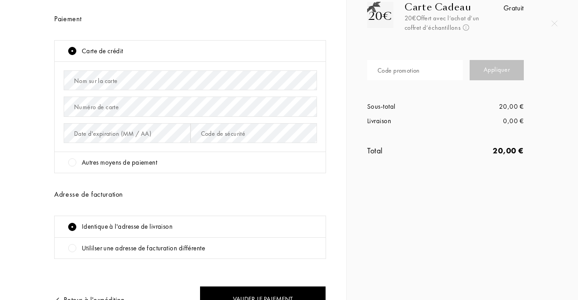
scroll to position [156, 0]
click at [135, 165] on div "Autres moyens de paiement" at bounding box center [119, 163] width 75 height 10
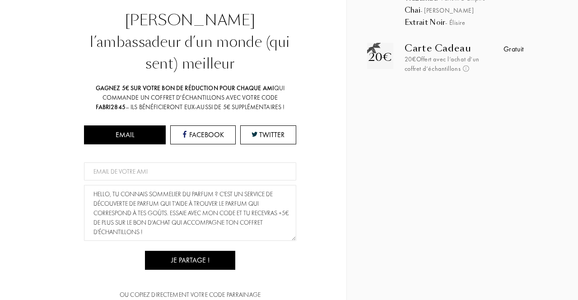
scroll to position [214, 0]
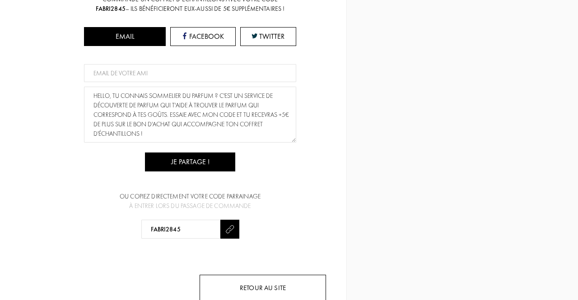
click at [246, 275] on div "Retour au site" at bounding box center [263, 288] width 126 height 27
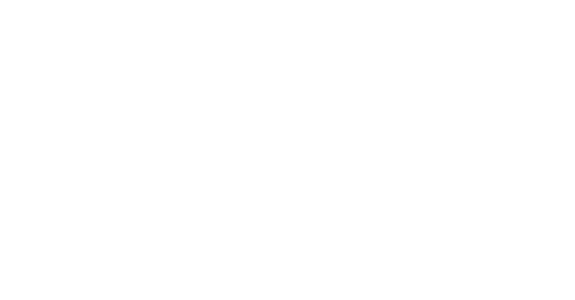
select select "BE"
